Goal: Navigation & Orientation: Find specific page/section

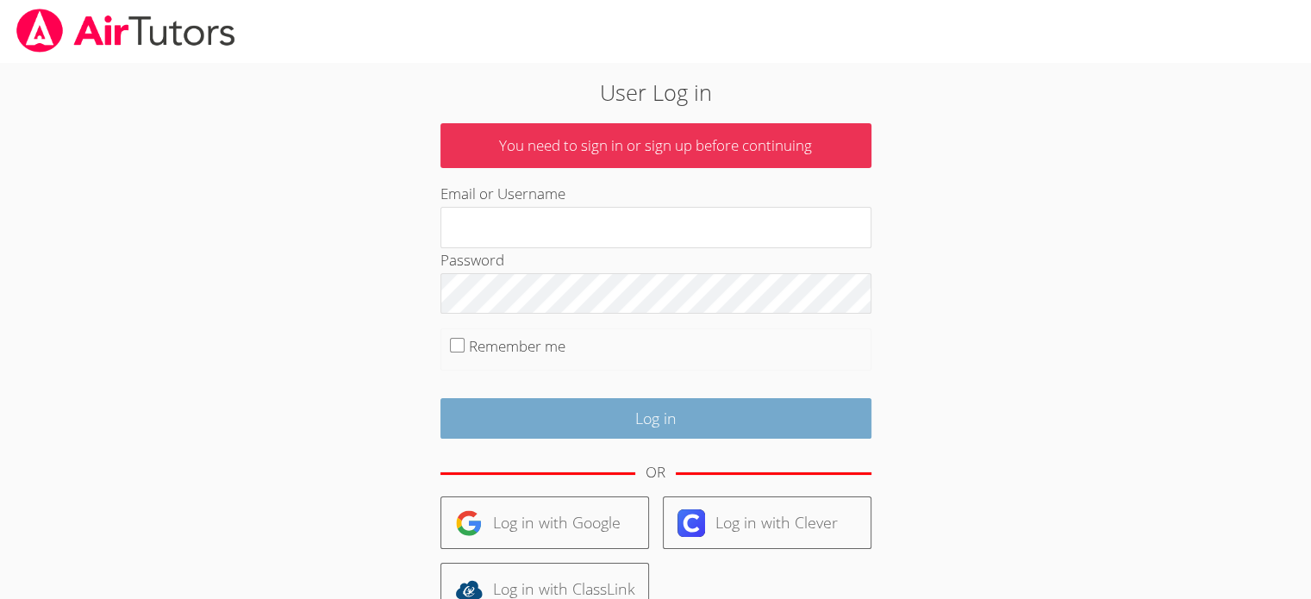
type input "[EMAIL_ADDRESS][PERSON_NAME][DOMAIN_NAME]"
click at [653, 420] on input "Log in" at bounding box center [656, 418] width 431 height 41
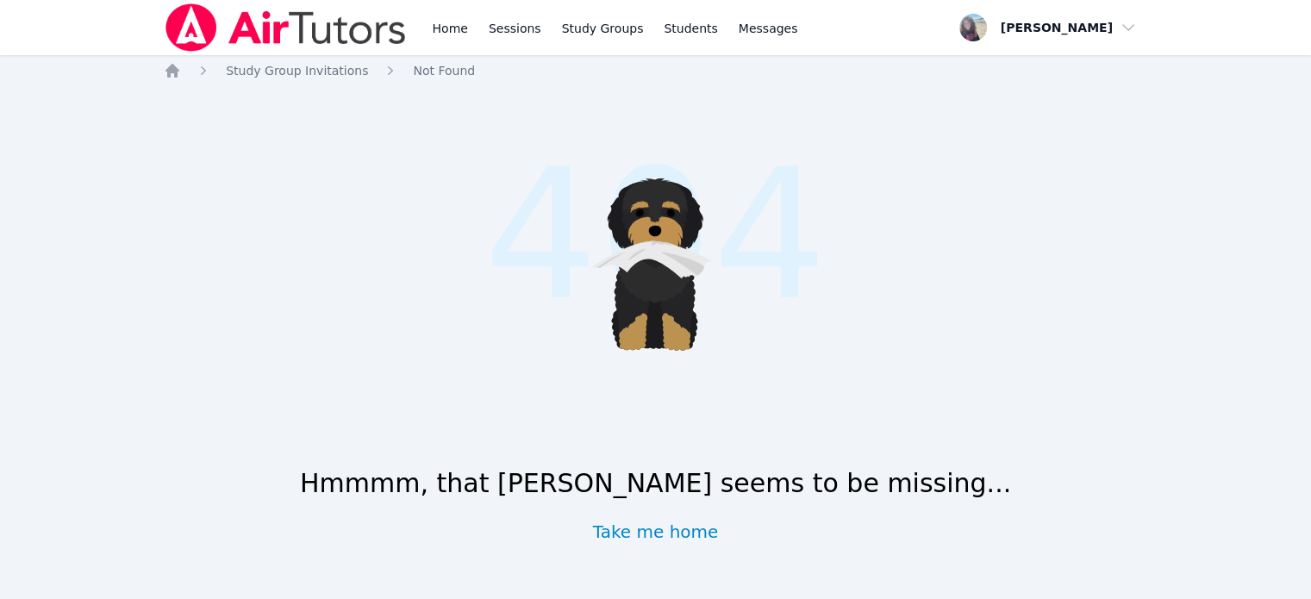
click at [647, 516] on div "Hmmmm, that page seems to be missing... Take me home" at bounding box center [656, 495] width 984 height 97
click at [650, 536] on link "Take me home" at bounding box center [656, 532] width 126 height 24
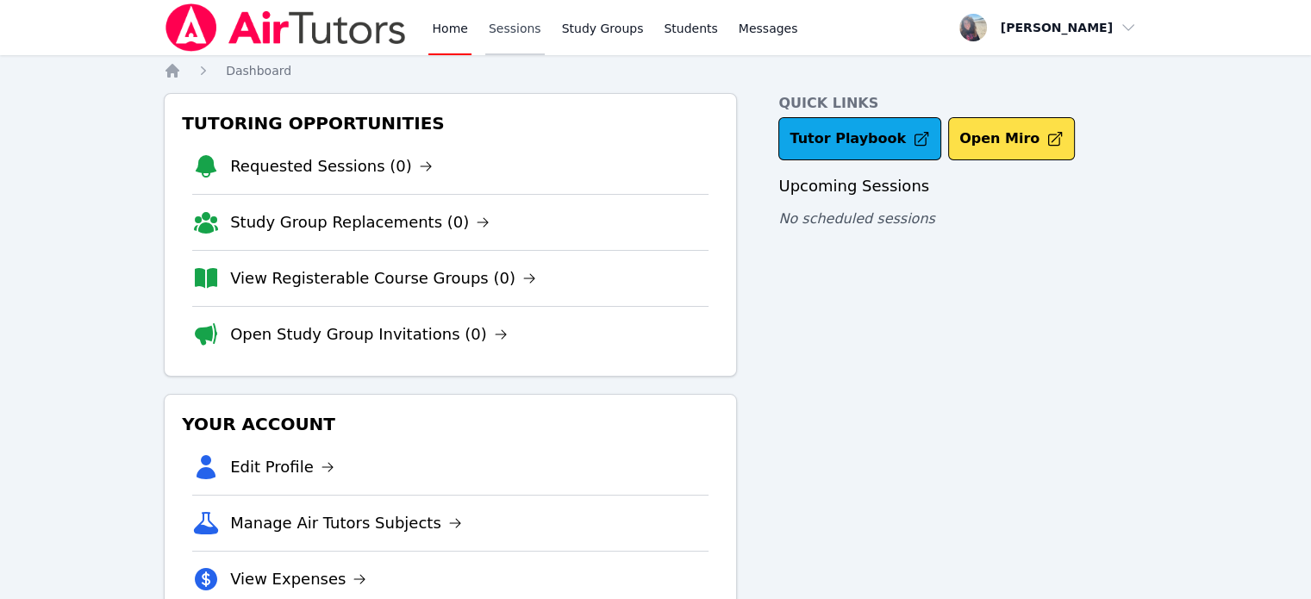
click at [510, 28] on link "Sessions" at bounding box center [514, 27] width 59 height 55
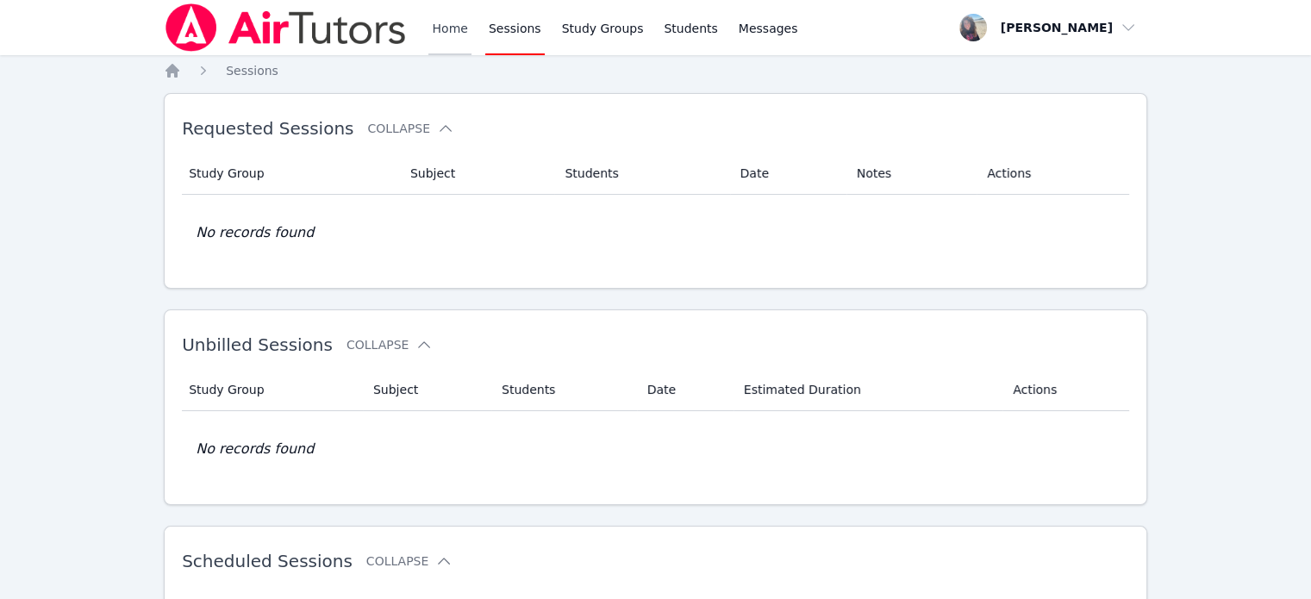
click at [460, 35] on link "Home" at bounding box center [449, 27] width 42 height 55
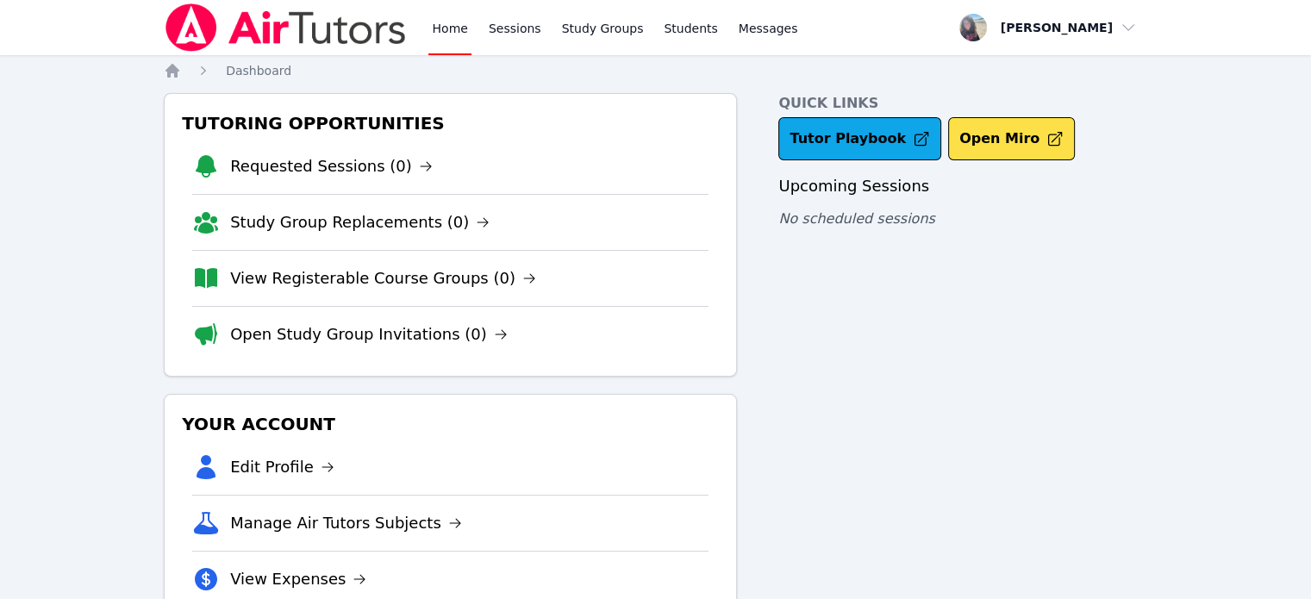
click at [293, 34] on img at bounding box center [286, 27] width 244 height 48
